Goal: Transaction & Acquisition: Purchase product/service

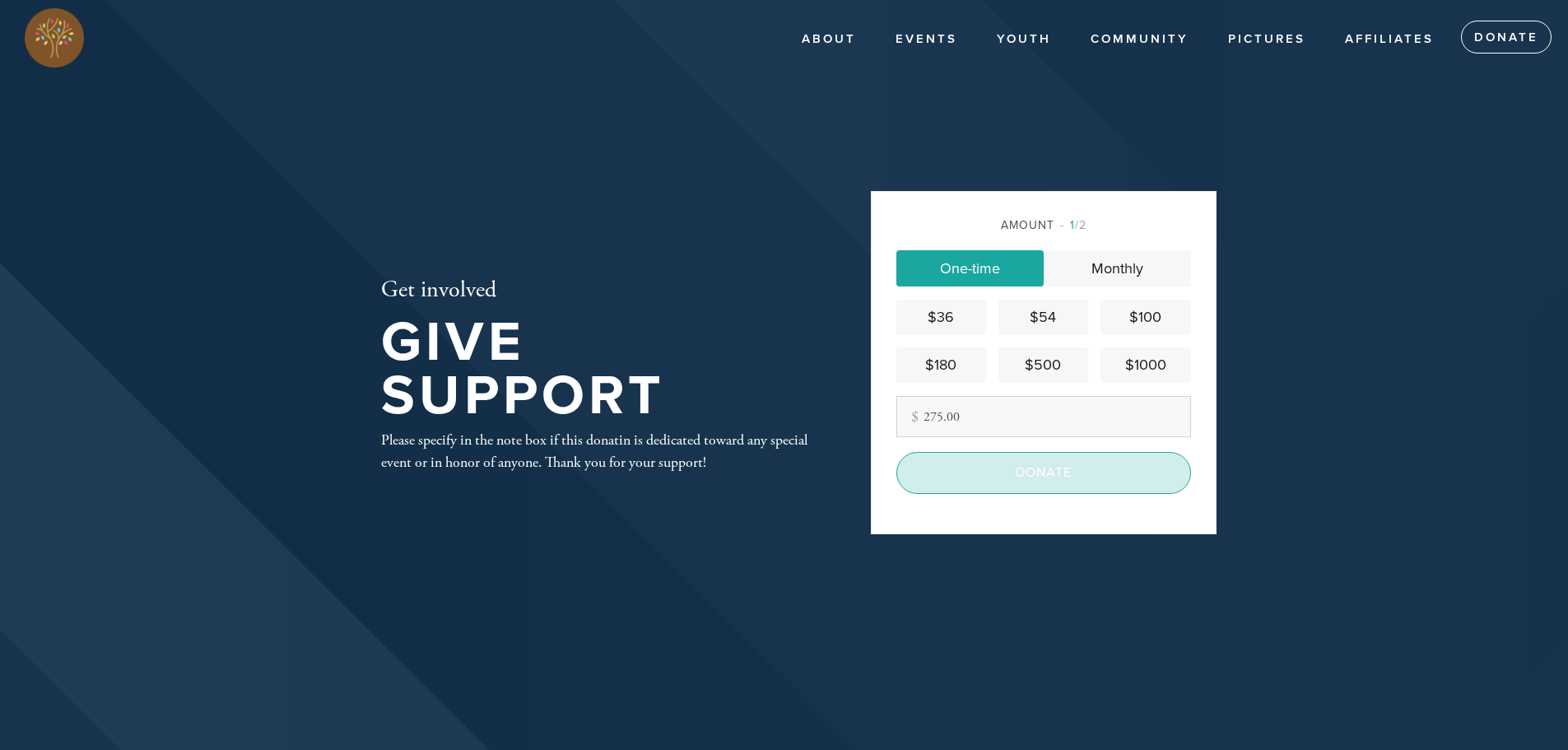
type input "275.00"
click at [1046, 486] on input "Donate" at bounding box center [1043, 473] width 295 height 42
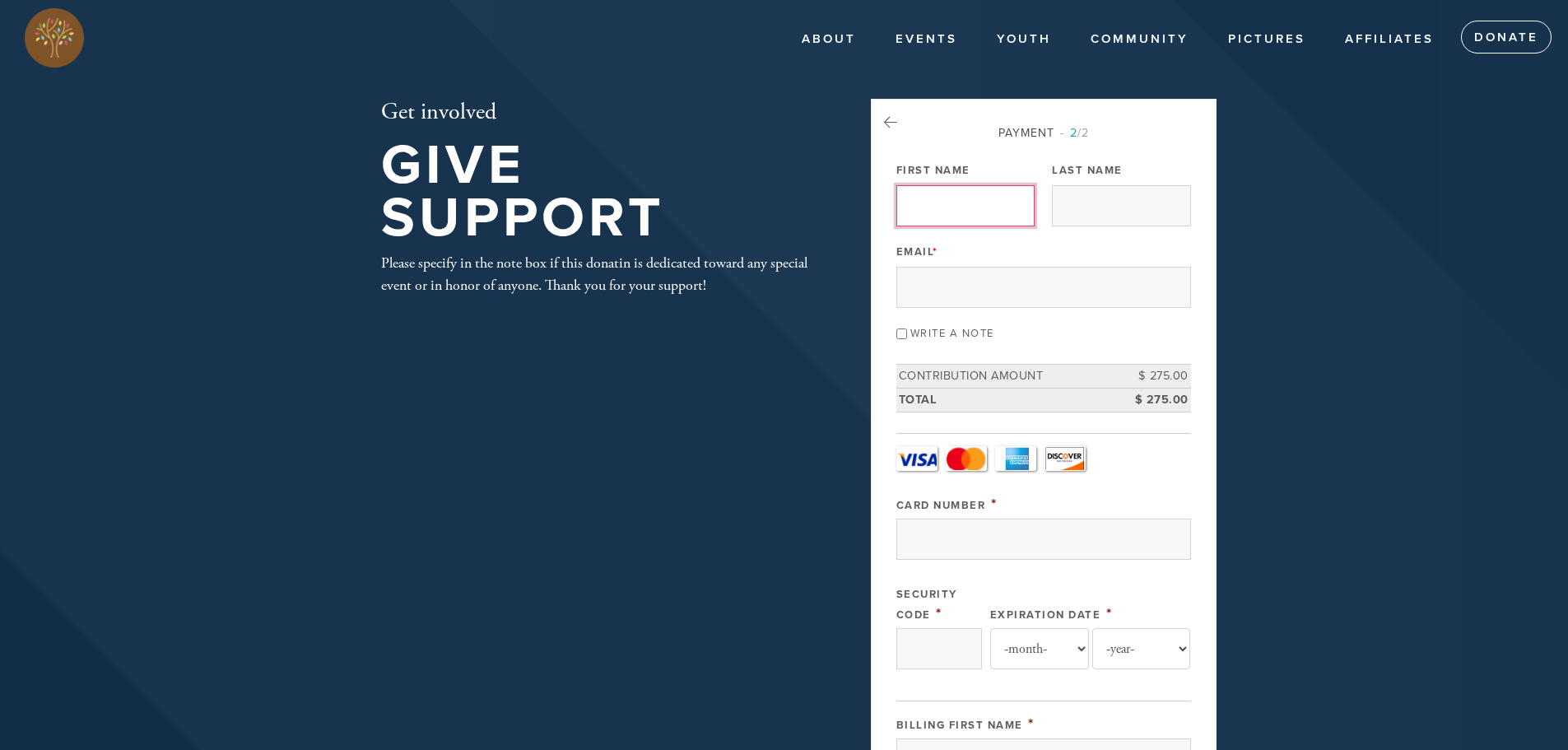
click at [962, 201] on input "First Name" at bounding box center [965, 206] width 138 height 42
click at [946, 210] on input "First Name" at bounding box center [965, 206] width 138 height 42
type input "Alex"
type input "Katzman"
type input "alex@katzmanandkatzman.com"
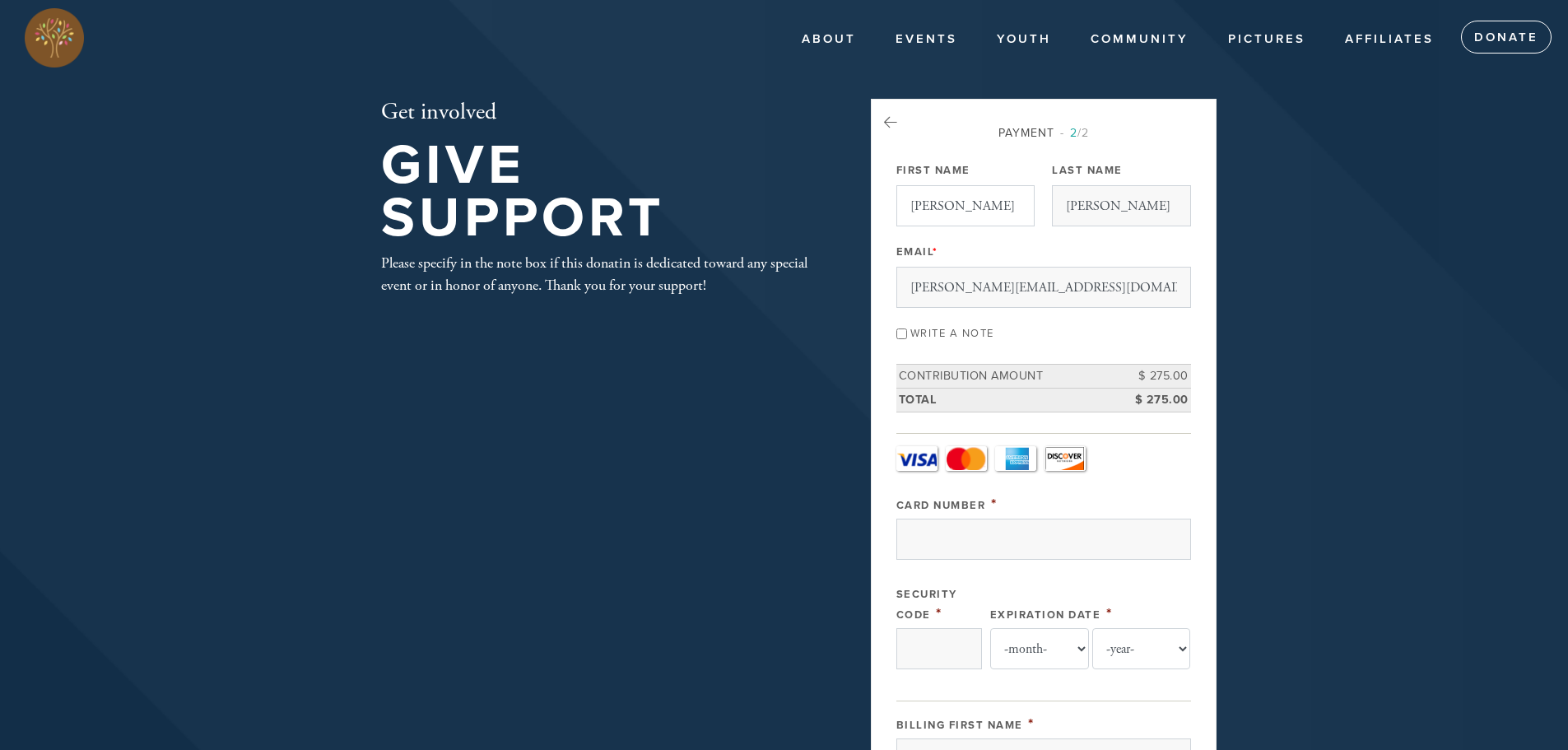
type input "Alex Katzman"
type input "San Antonio"
type input "78260"
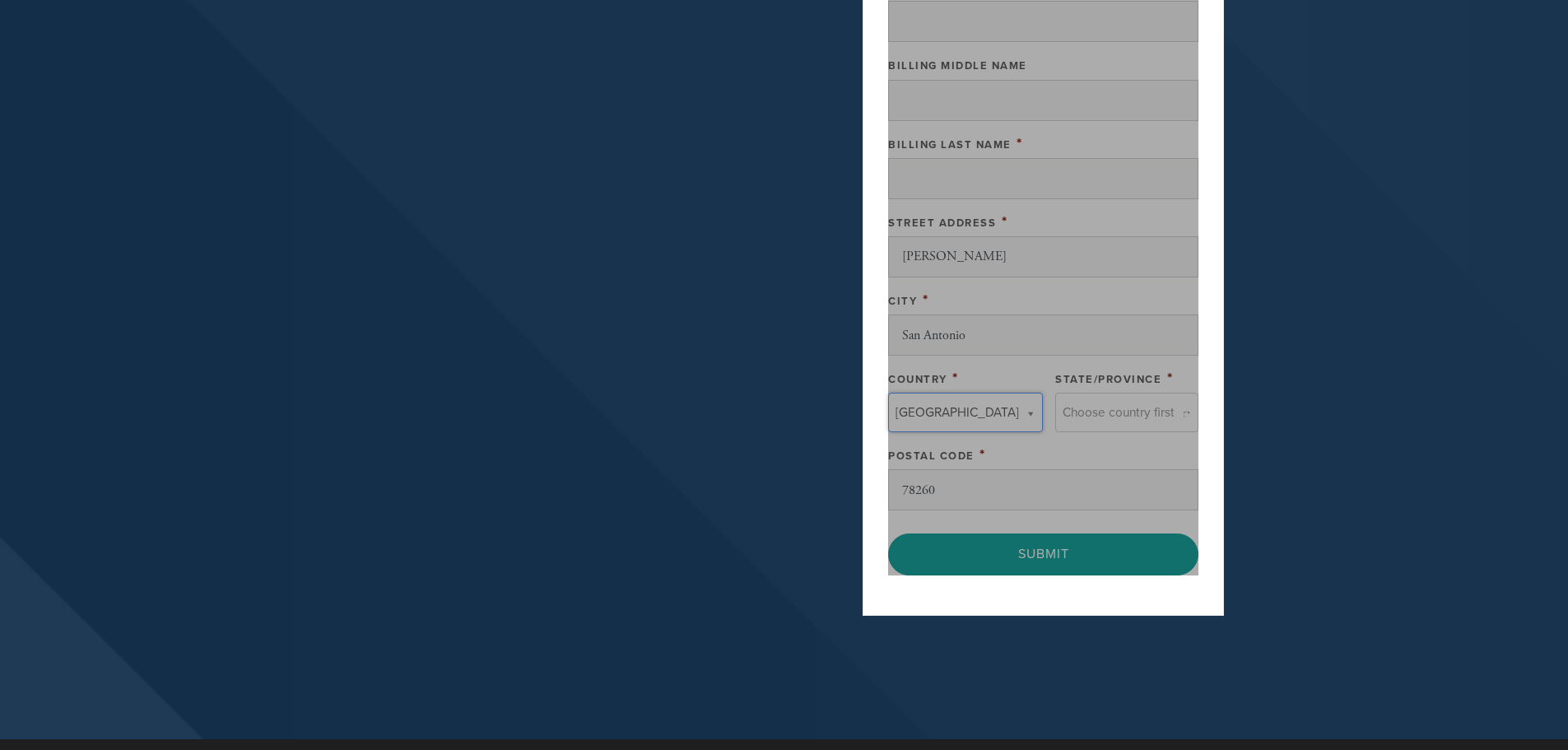
type input "United States"
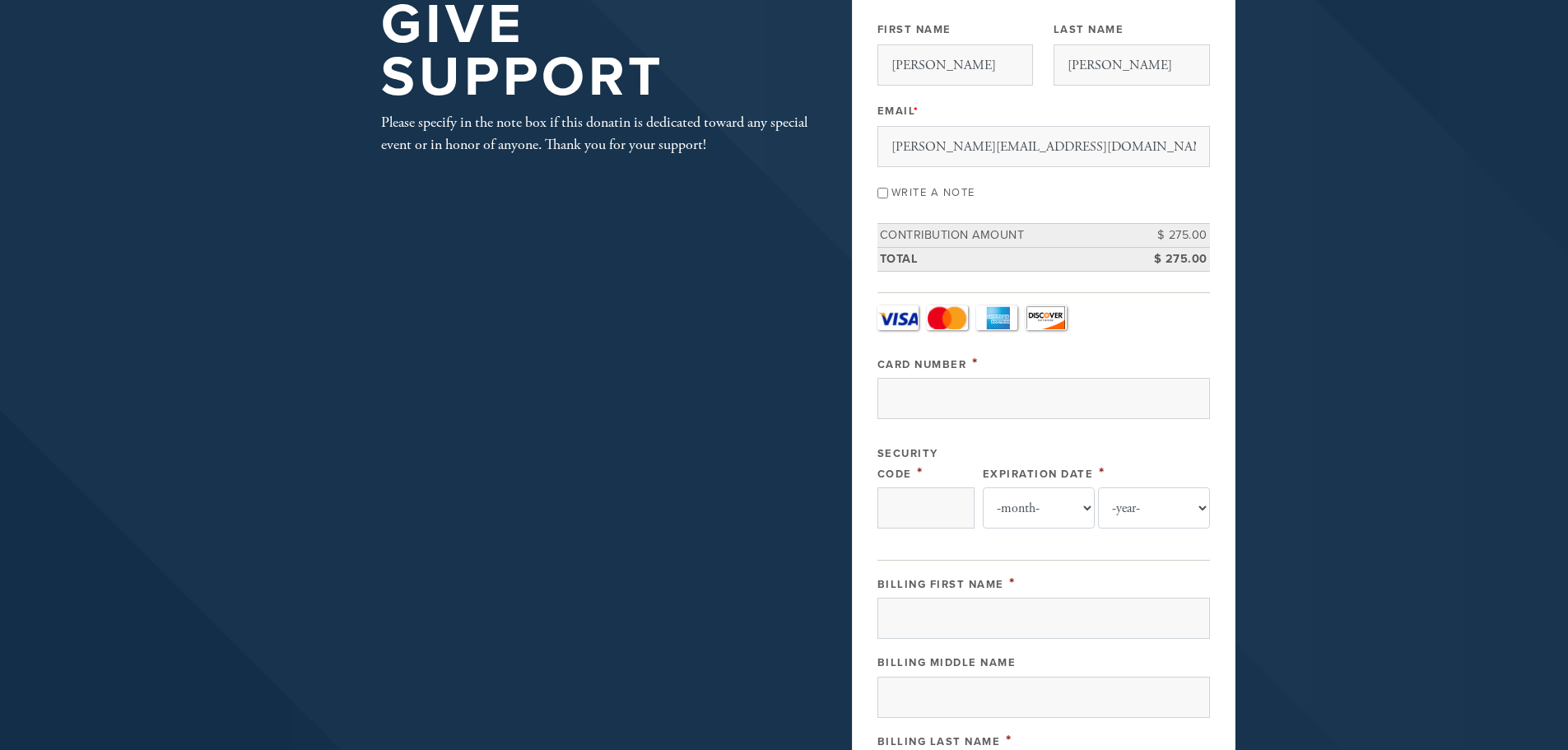
scroll to position [0, 0]
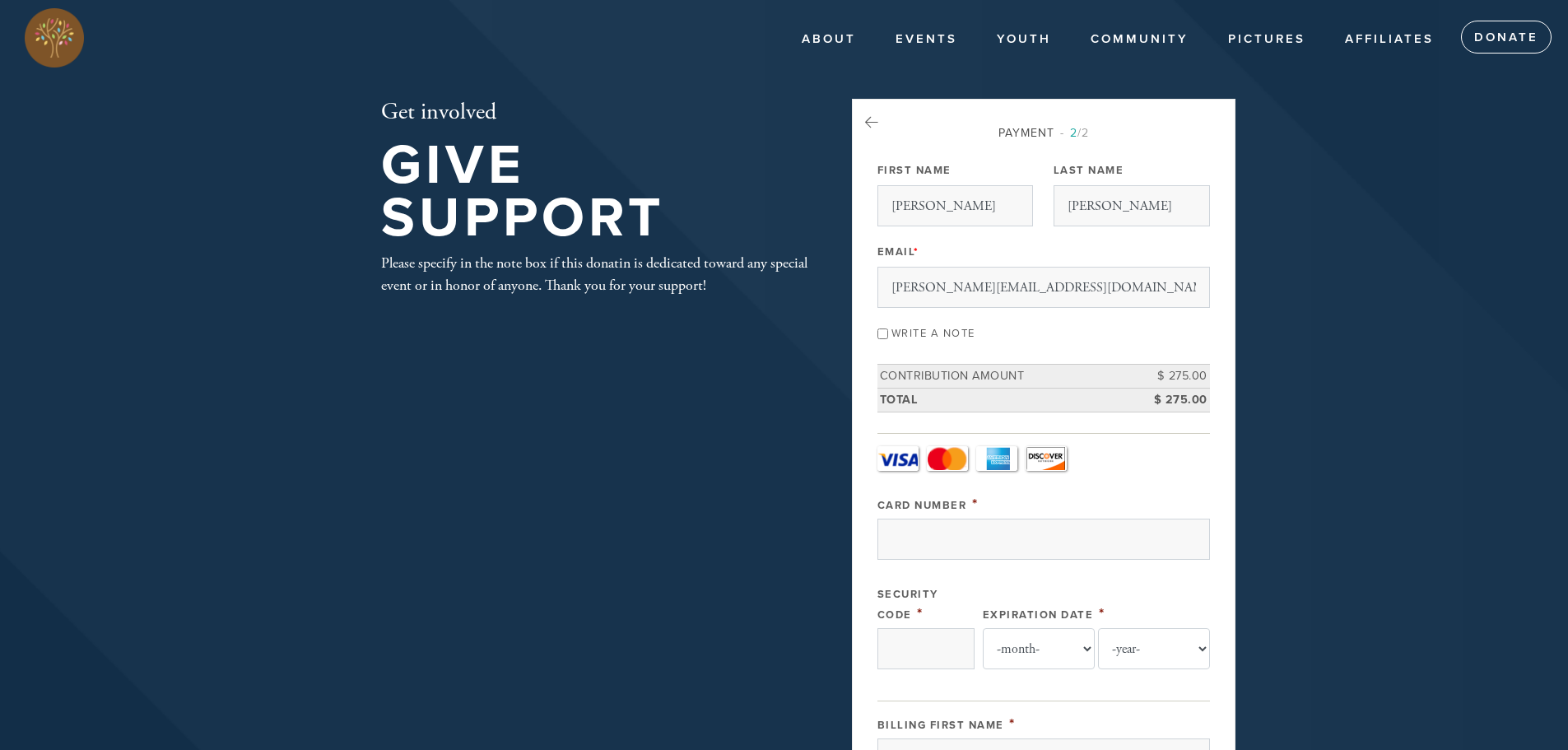
click at [888, 336] on input "Write a note" at bounding box center [882, 333] width 11 height 11
checkbox input "true"
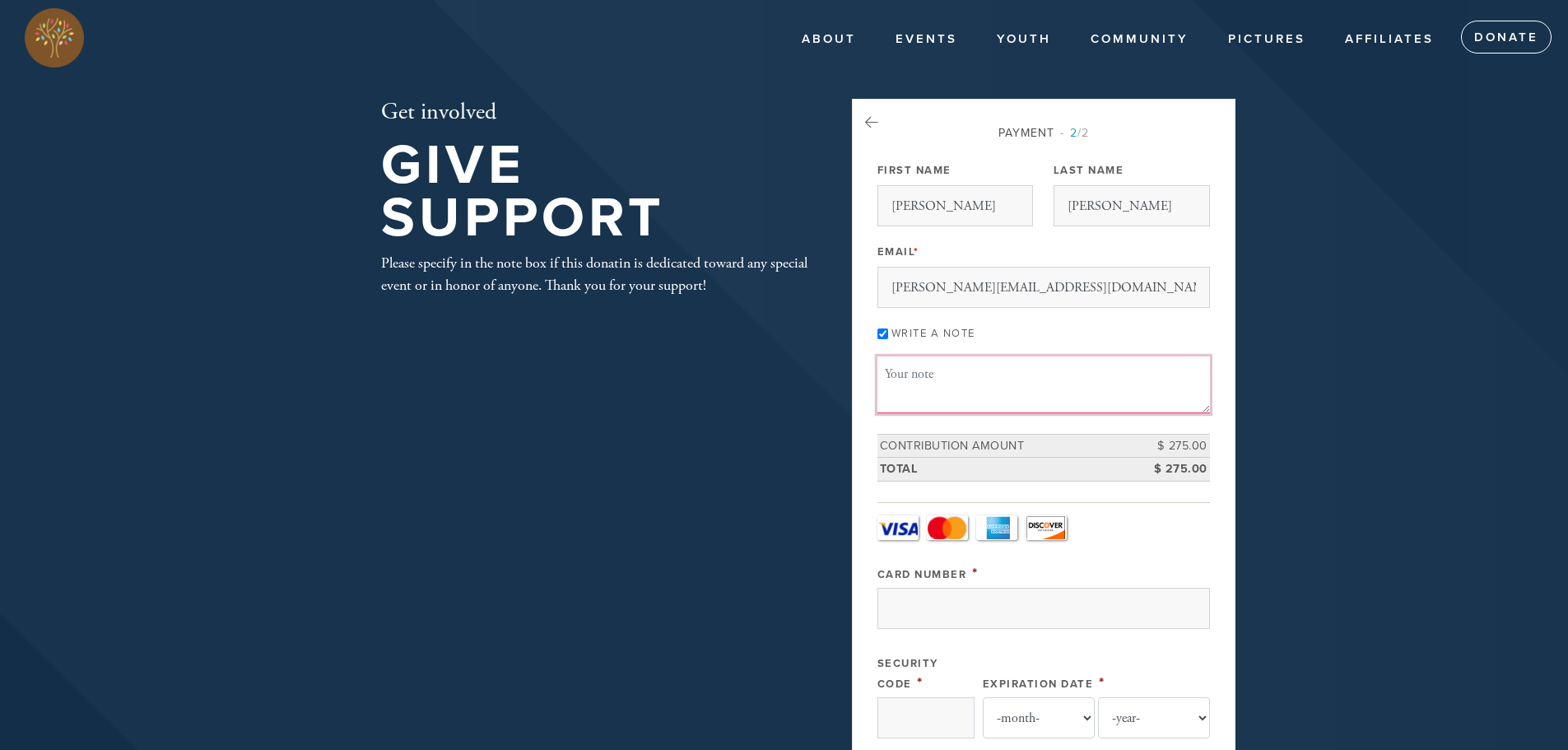
click at [935, 375] on textarea "Message or dedication" at bounding box center [1043, 384] width 332 height 56
type textarea "f"
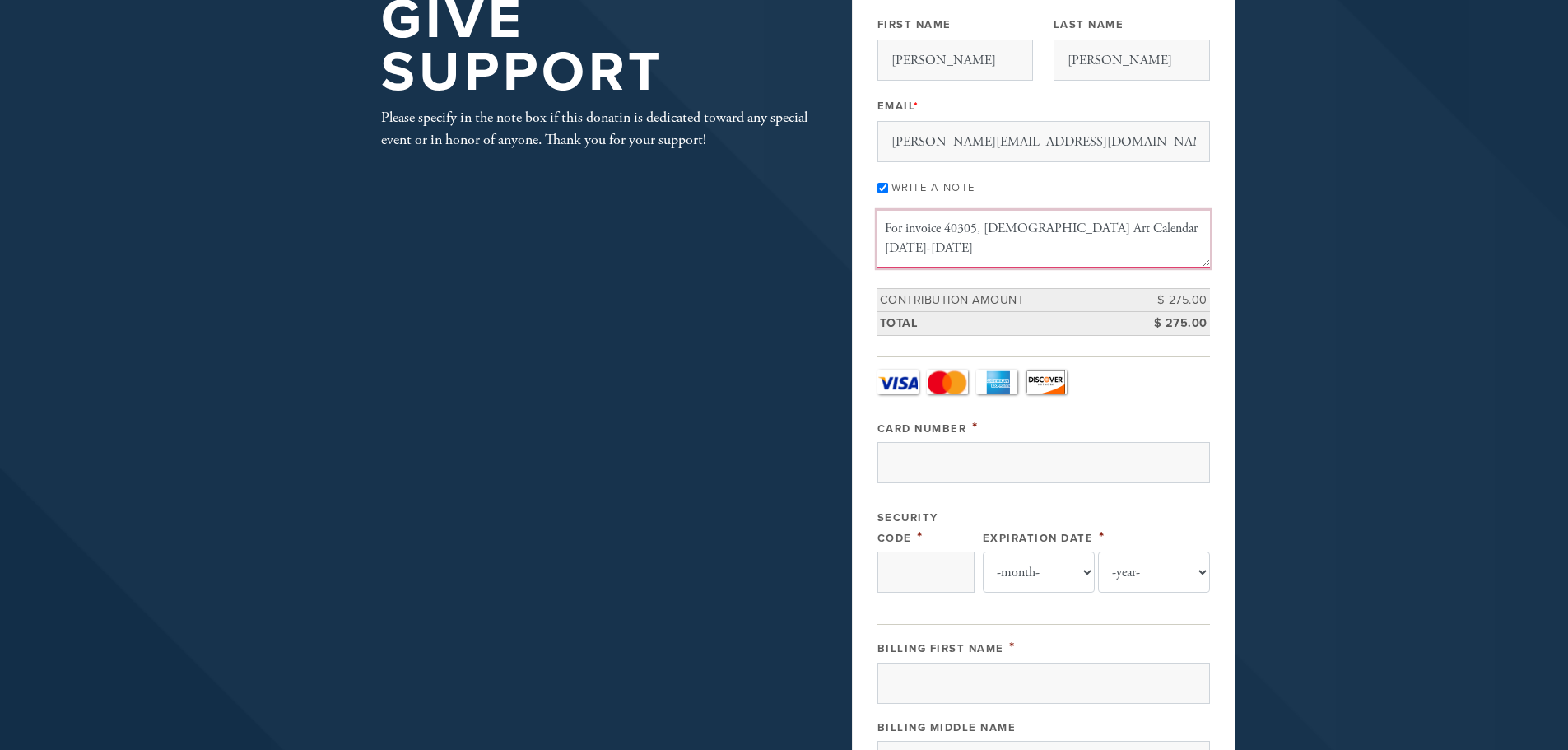
scroll to position [247, 0]
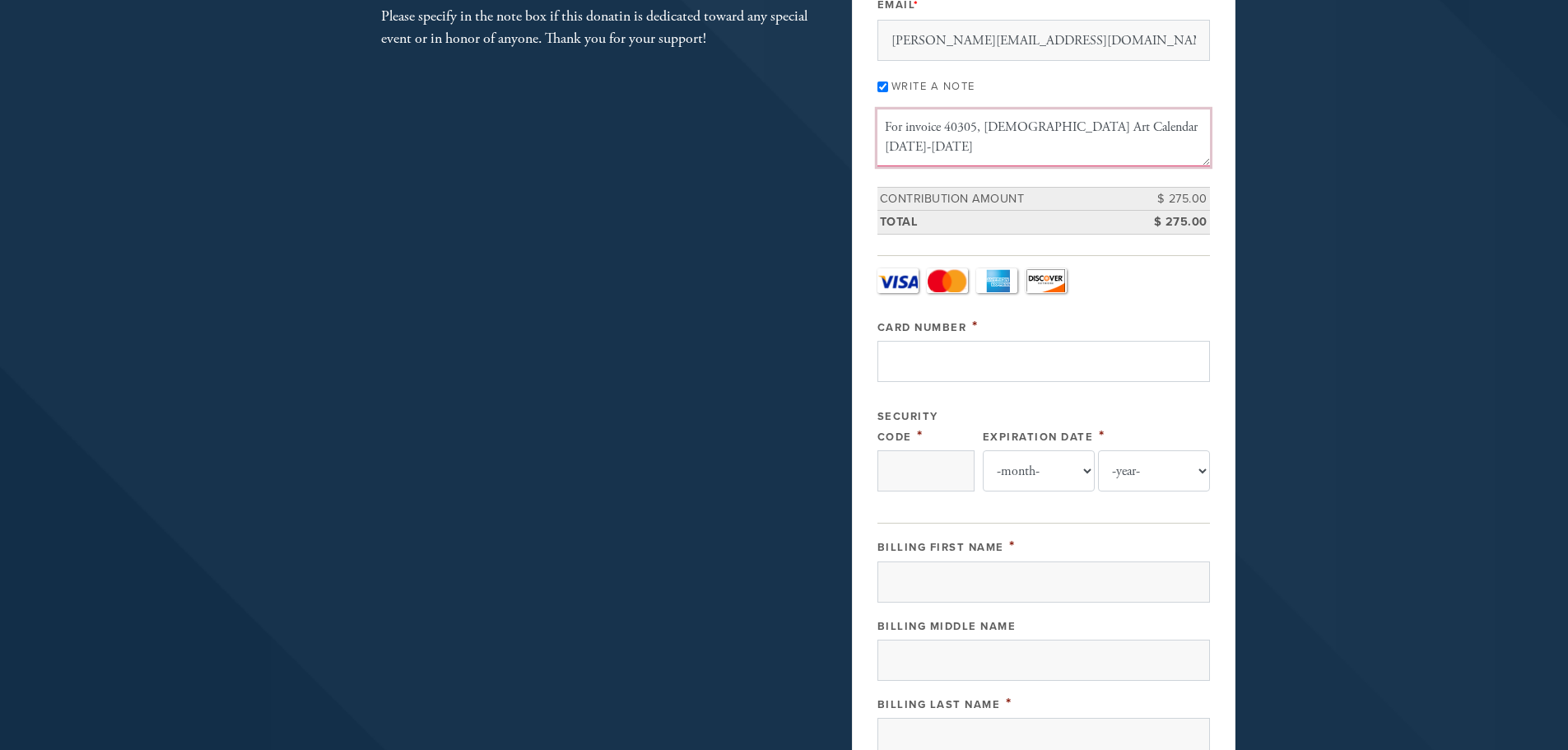
type textarea "For invoice 40305, Jewish Art Calendar 2025-2026"
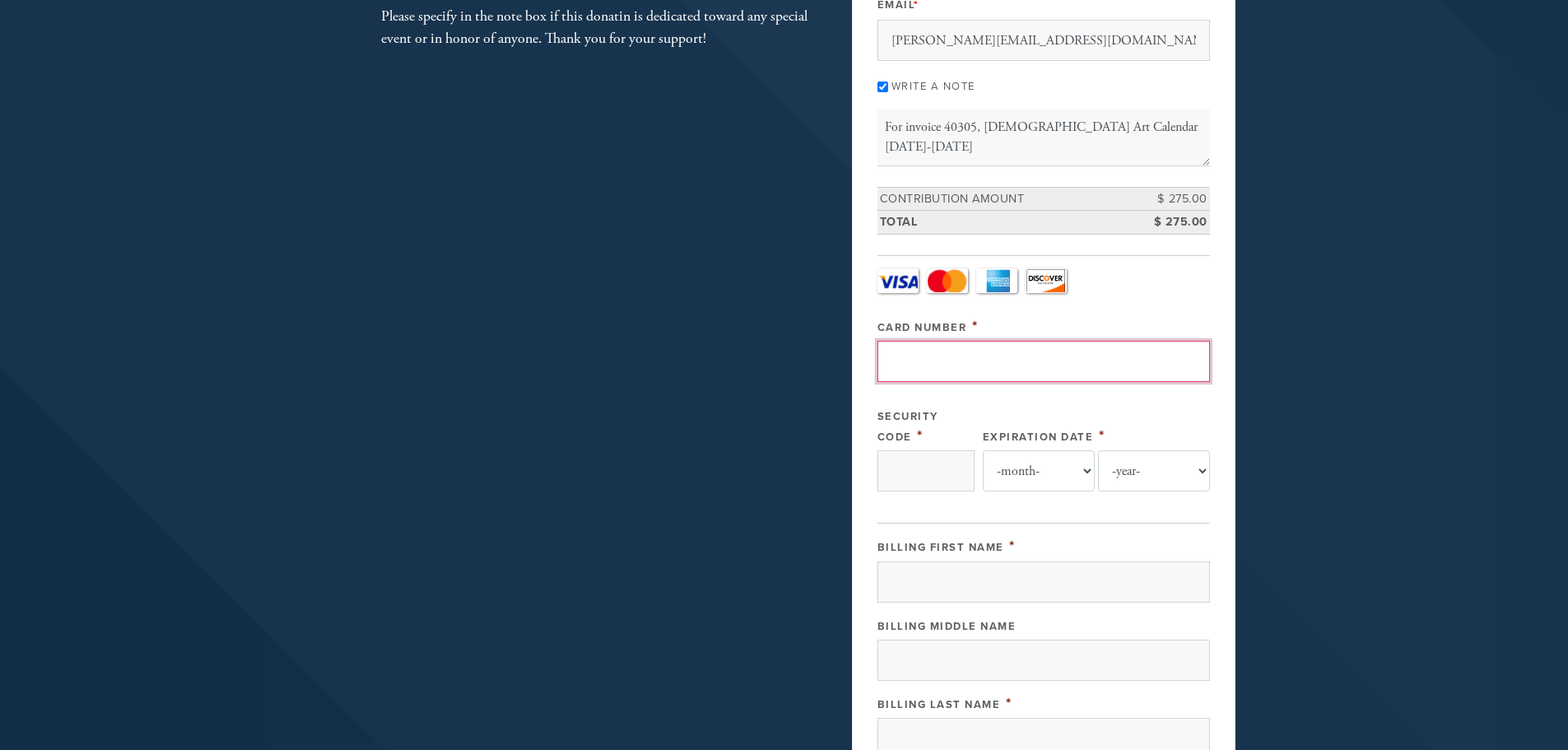
click at [952, 371] on input "Card Number" at bounding box center [1043, 361] width 332 height 42
type input "4147202756918742"
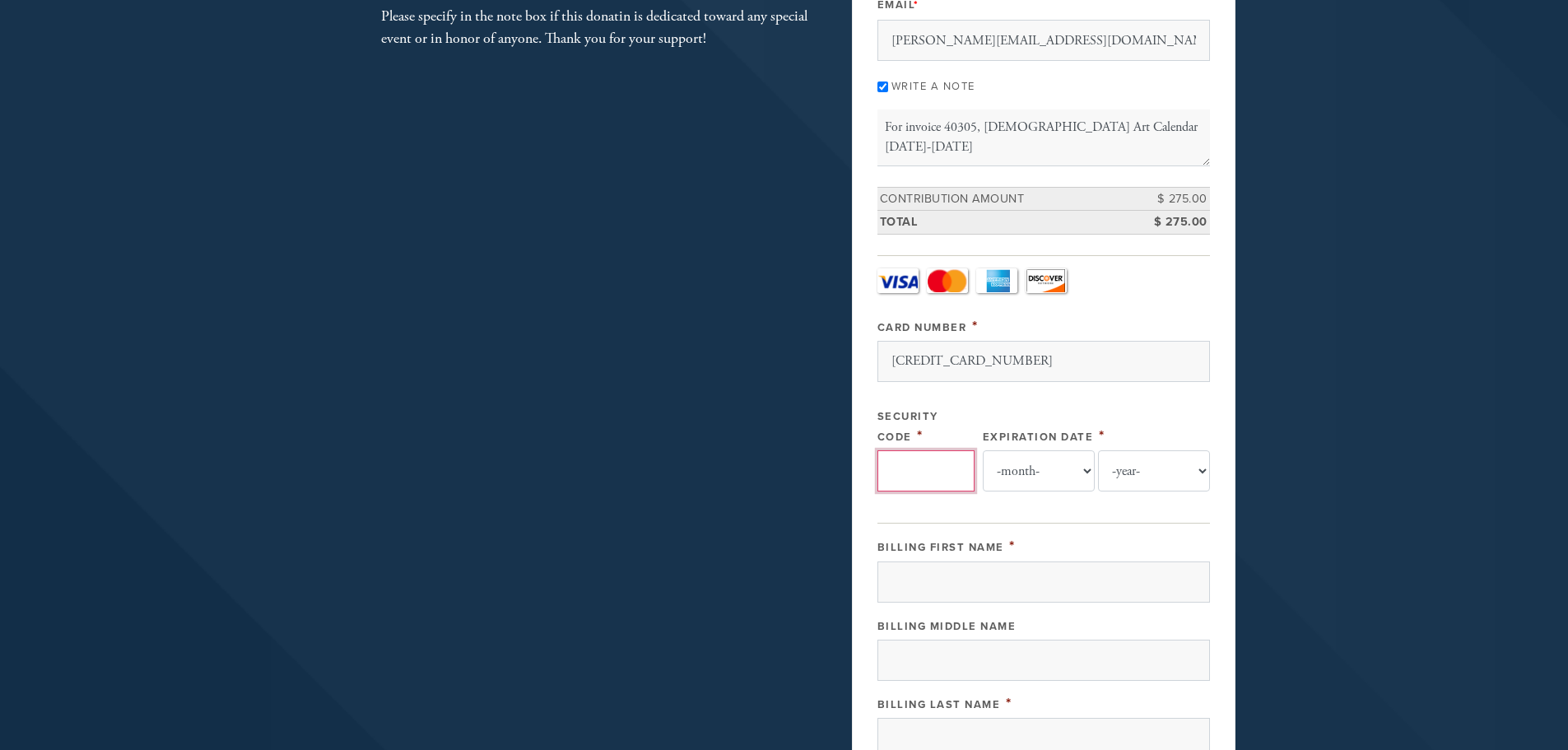
click at [926, 477] on input "Security Code" at bounding box center [925, 471] width 97 height 42
type input "493"
click at [1064, 479] on select "-month- Jan Feb Mar Apr May Jun Jul Aug Sep Oct Nov Dec" at bounding box center [1038, 471] width 112 height 42
select select "6"
click at [989, 450] on select "-month- Jan Feb Mar Apr May Jun Jul Aug Sep Oct Nov Dec" at bounding box center [1038, 471] width 112 height 42
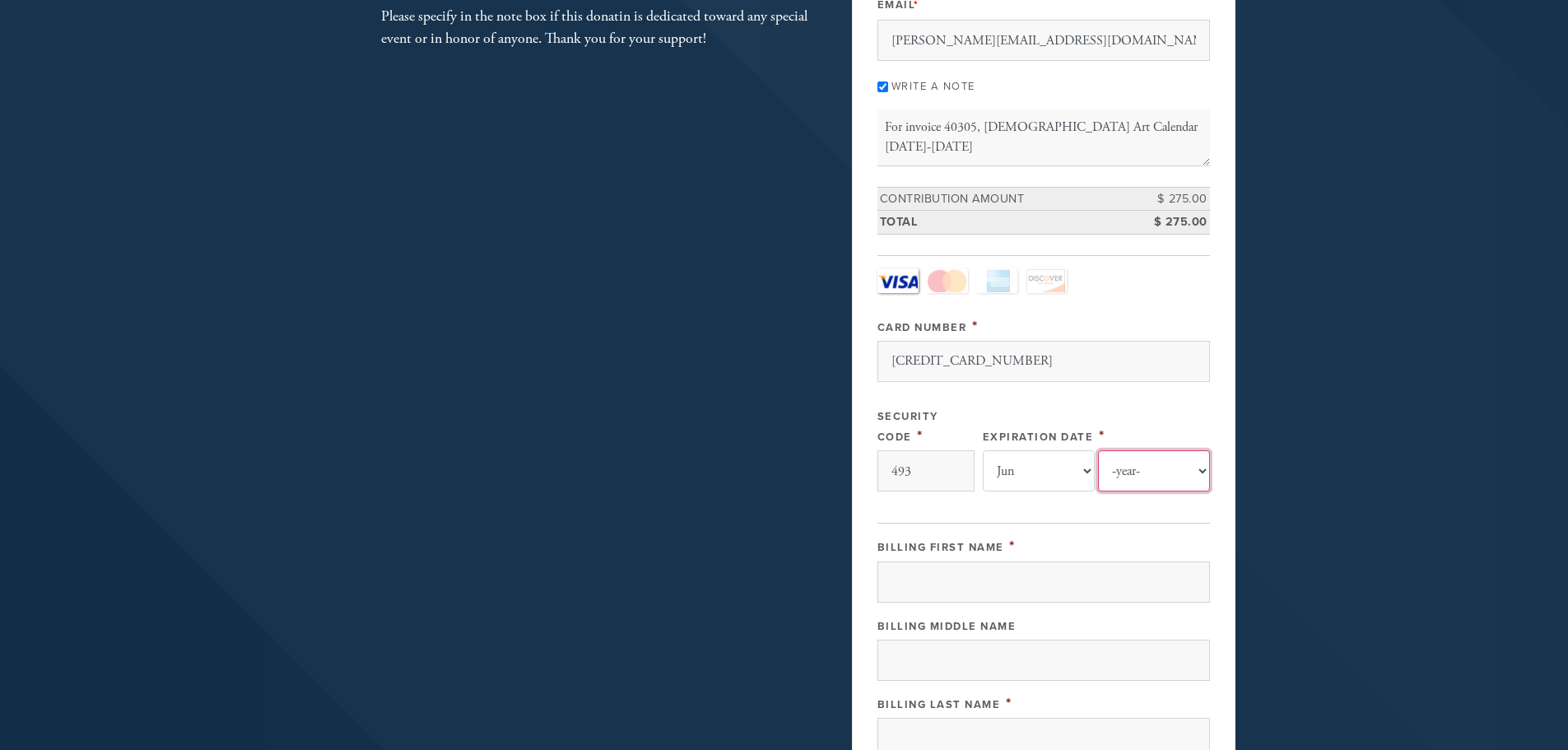
click at [1129, 470] on select "-year- 2025 2026 2027 2028 2029 2030 2031 2032 2033 2034 2035" at bounding box center [1154, 471] width 112 height 42
select select "2030"
click at [1098, 450] on select "-year- 2025 2026 2027 2028 2029 2030 2031 2032 2033 2034 2035" at bounding box center [1154, 471] width 112 height 42
click at [1158, 415] on div "Expiration Date * -month- Jan Feb Mar Apr May Jun Jul Aug Sep Oct Nov Dec -year…" at bounding box center [1095, 448] width 227 height 86
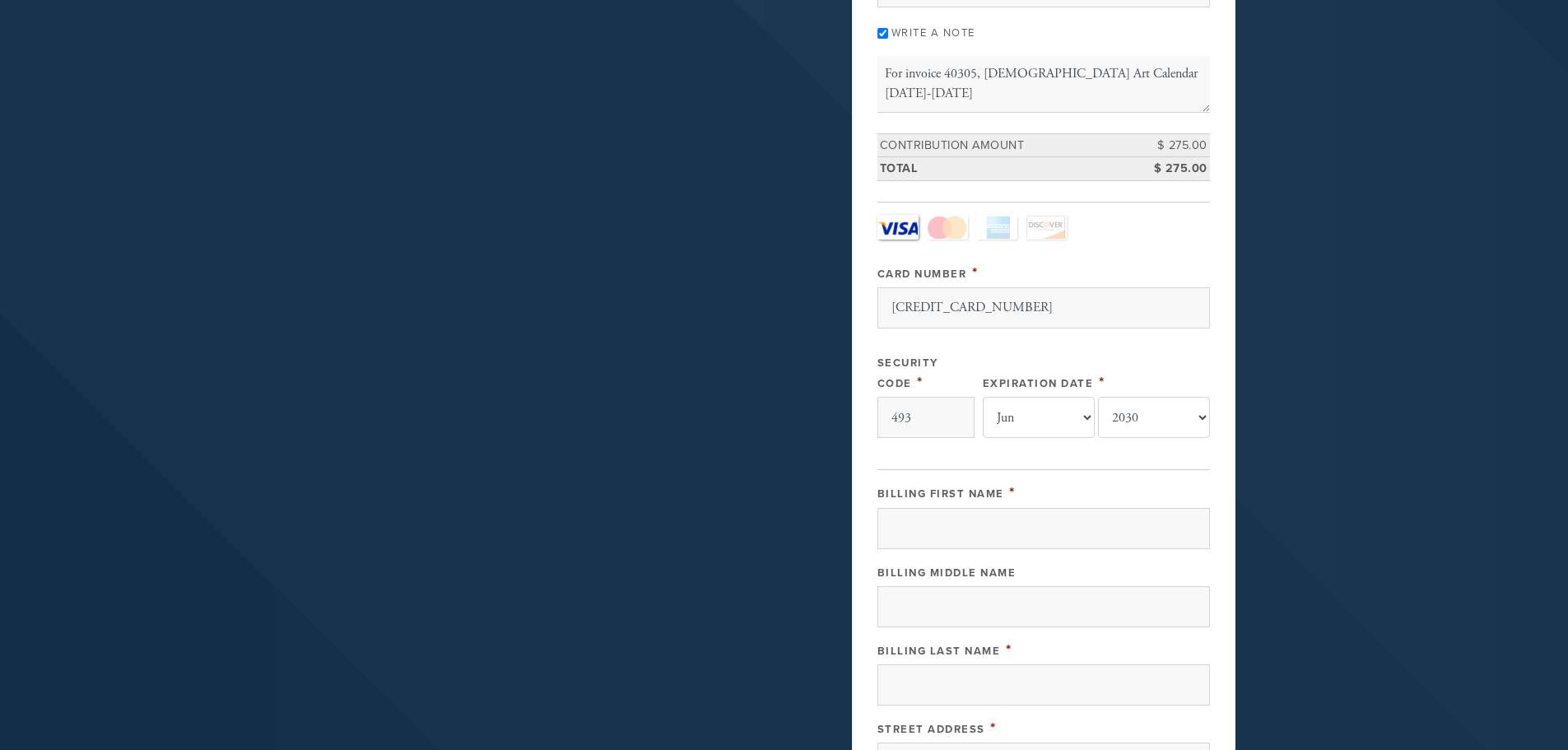
scroll to position [329, 0]
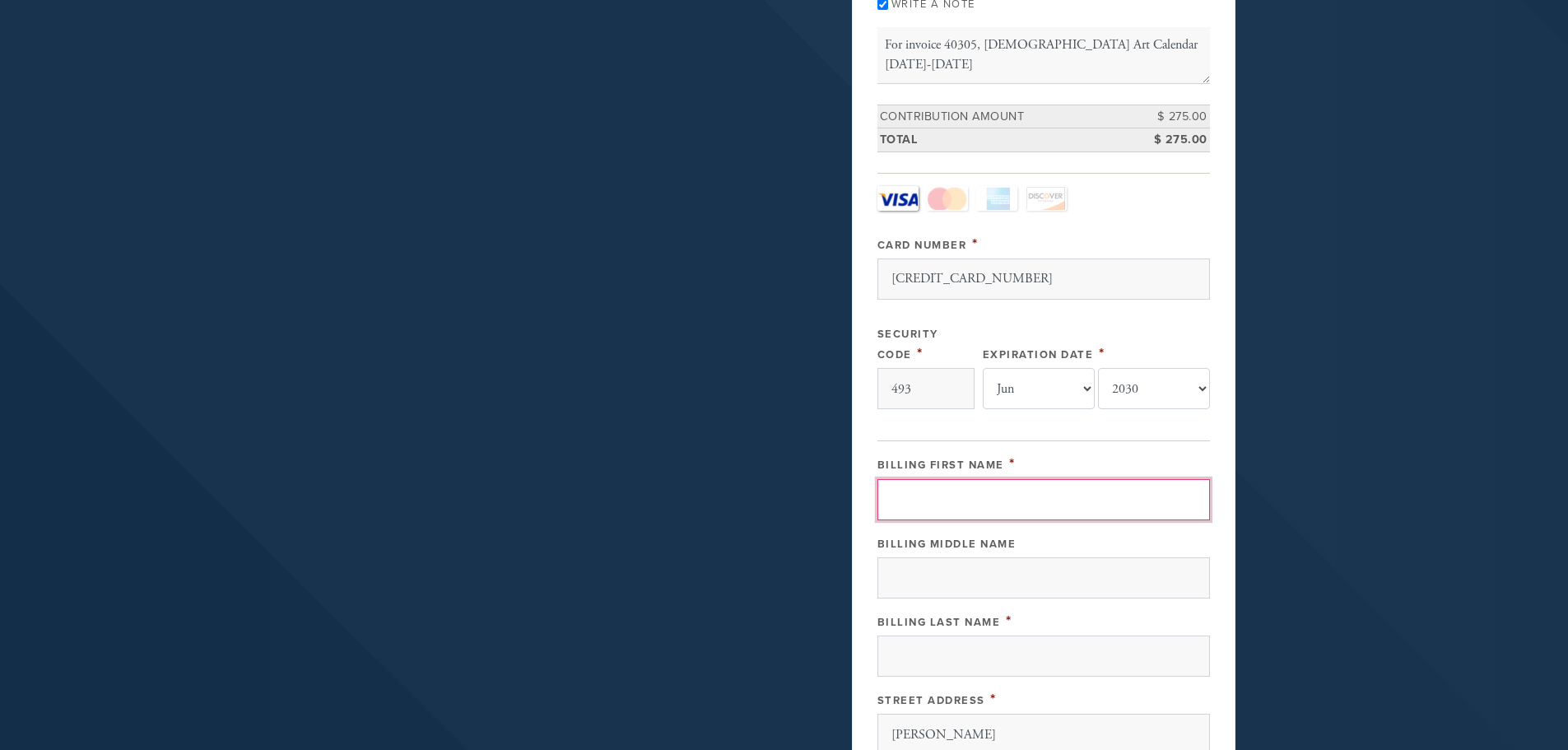
click at [961, 502] on input "Billing First Name" at bounding box center [1043, 500] width 332 height 42
type input "Alex"
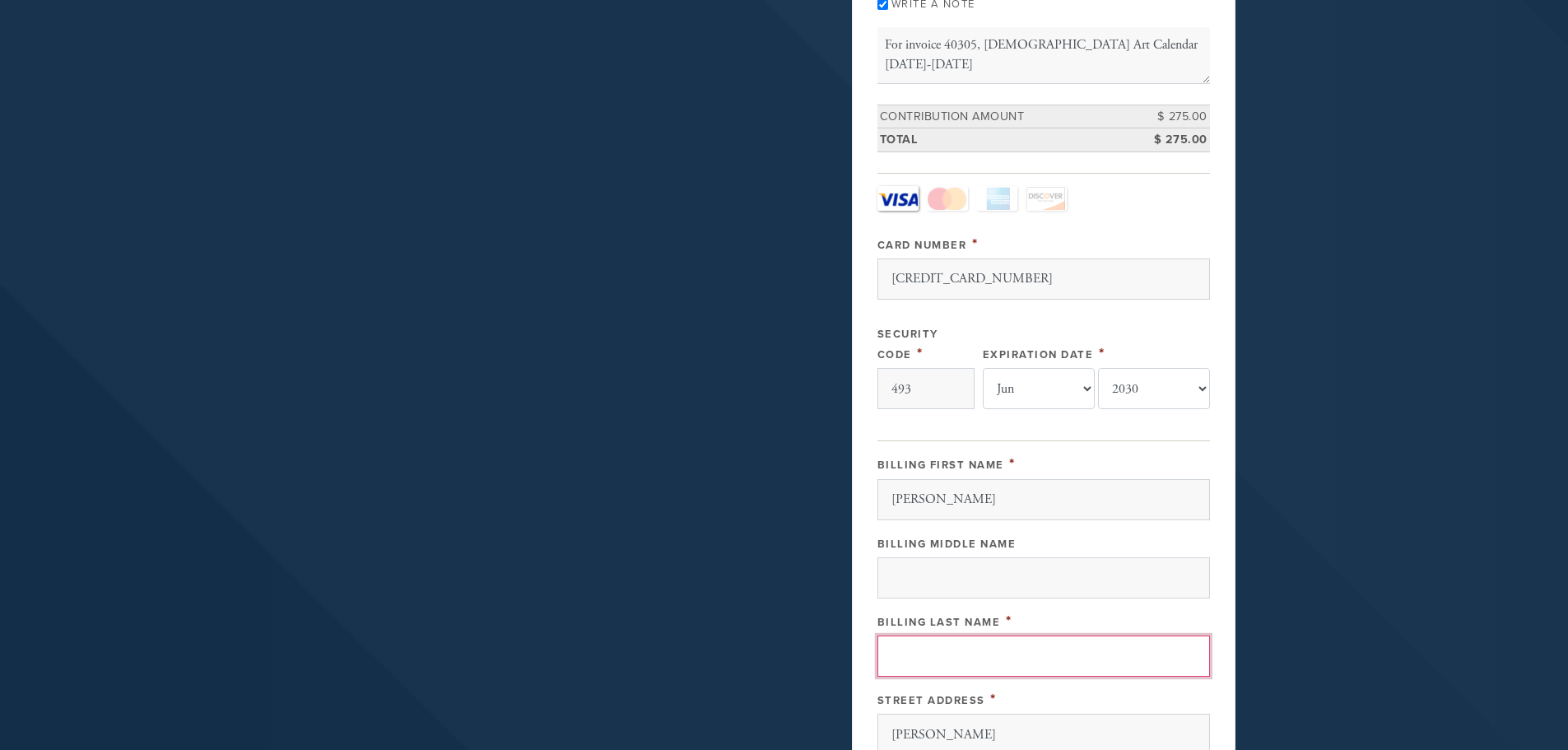
click at [968, 645] on input "Billing Last Name" at bounding box center [1043, 656] width 332 height 42
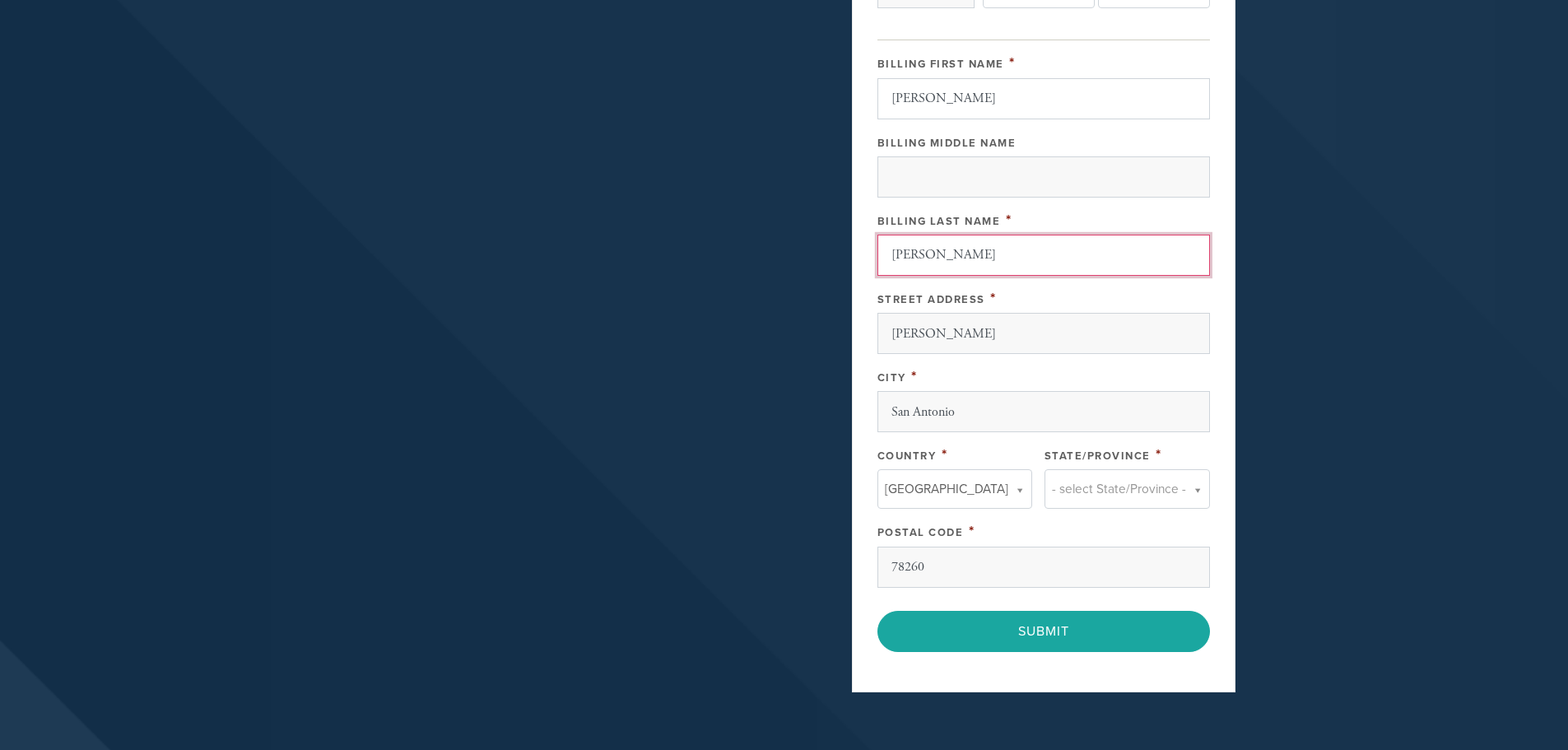
scroll to position [741, 0]
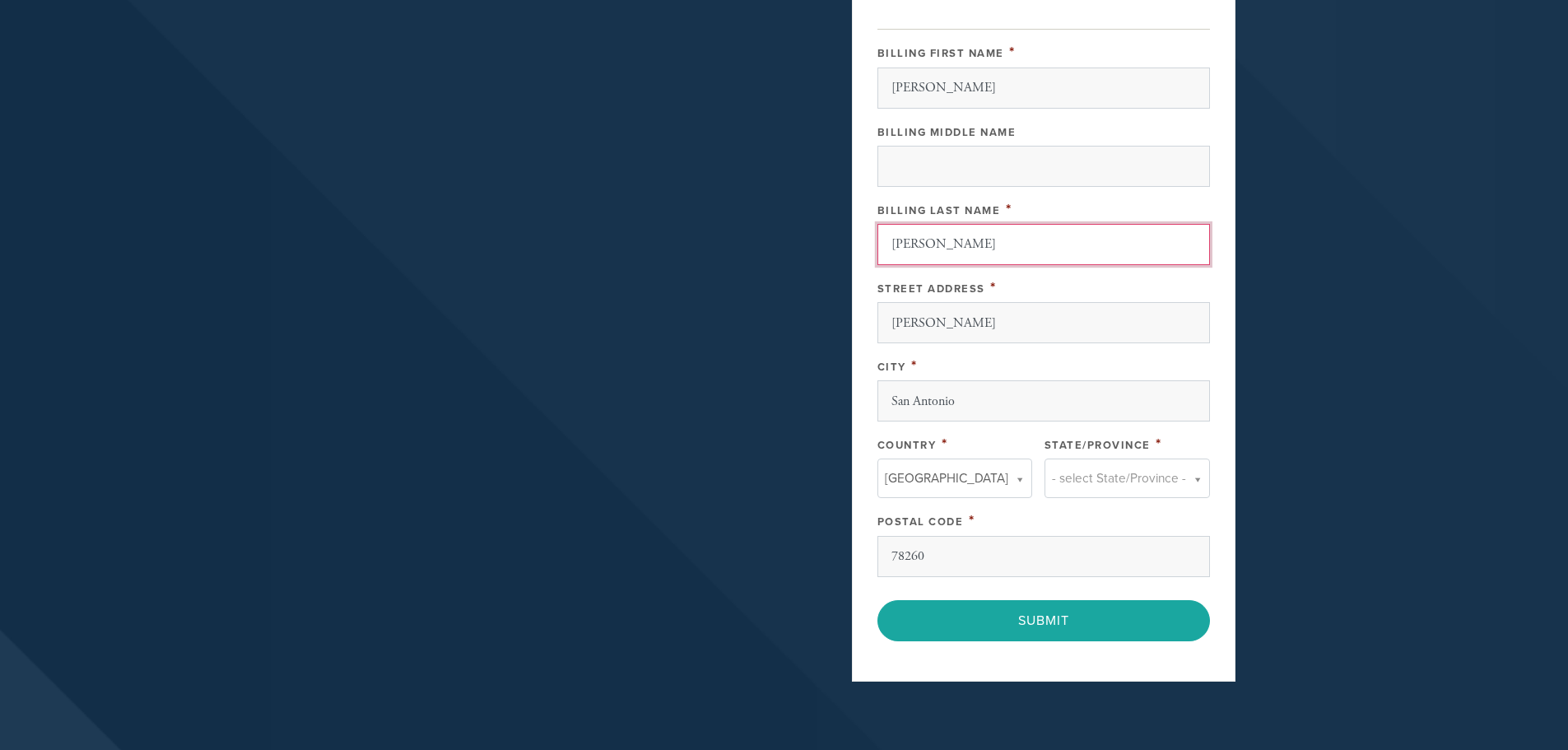
type input "Katzman"
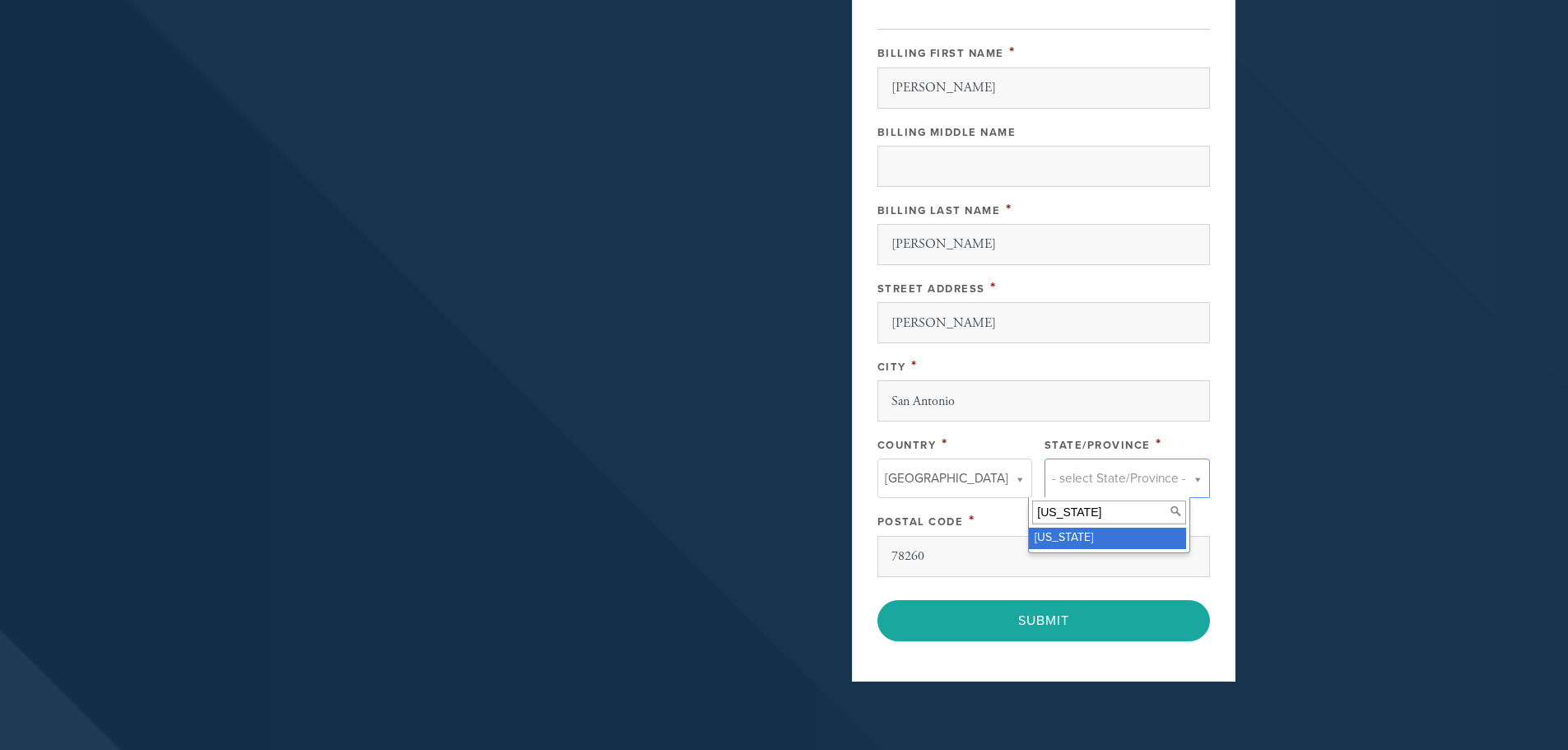
type input "Texas"
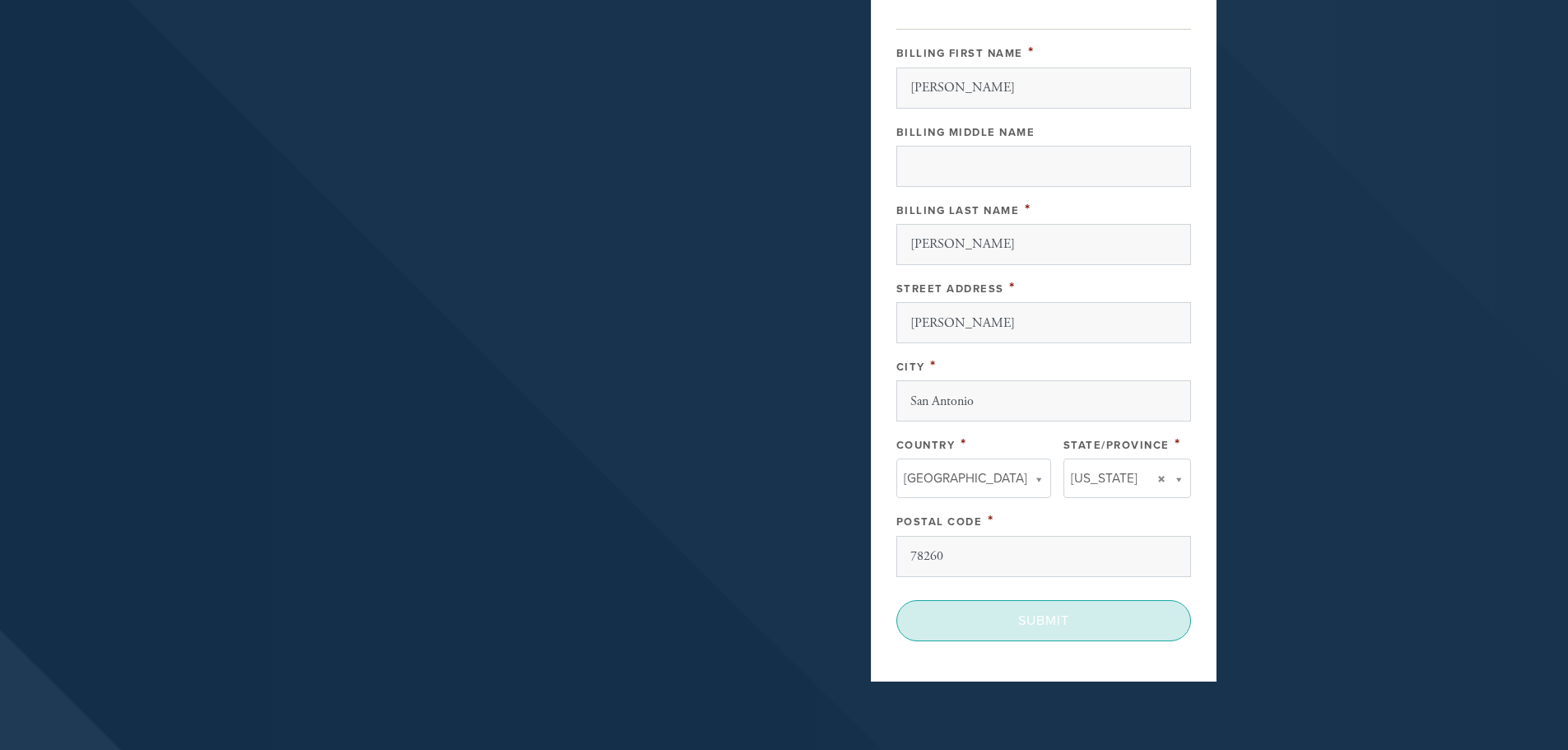
drag, startPoint x: 1056, startPoint y: 617, endPoint x: 702, endPoint y: 437, distance: 397.1
click at [698, 438] on div "Get involved Give Support Please specify in the note box if this donatin is ded…" at bounding box center [784, 32] width 889 height 1348
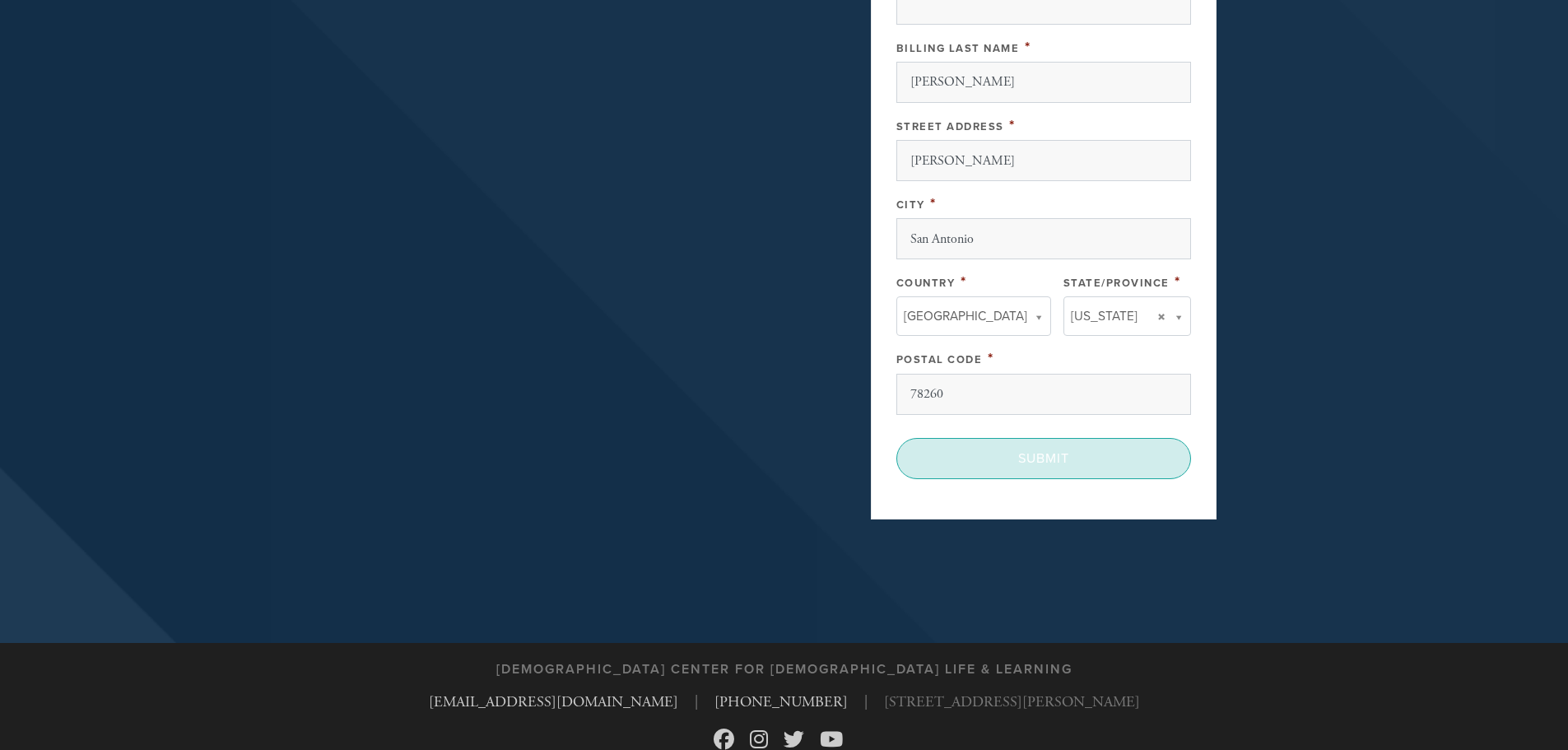
scroll to position [905, 0]
click at [987, 455] on input "Submit" at bounding box center [1043, 456] width 295 height 42
